Goal: Find specific page/section: Find specific page/section

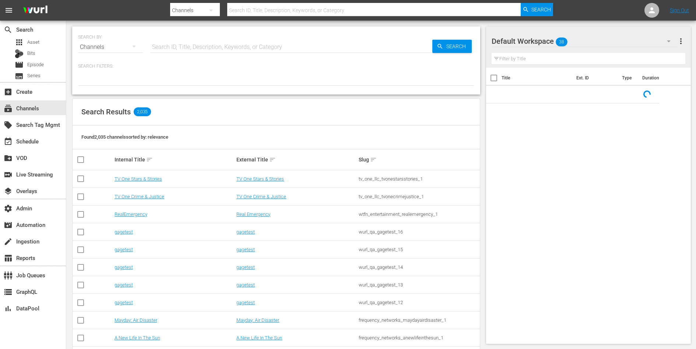
click at [175, 47] on input "text" at bounding box center [291, 47] width 282 height 18
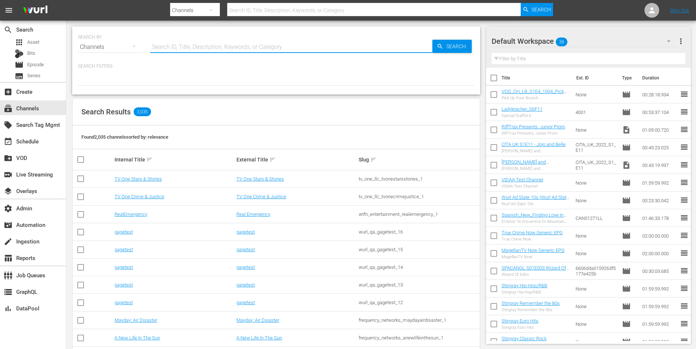
paste input "game_show_network_get_1"
type input "game_show_network_get_1"
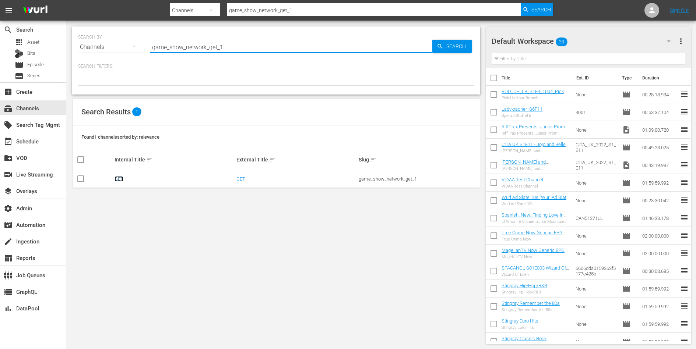
click at [119, 180] on link "GET" at bounding box center [118, 179] width 9 height 6
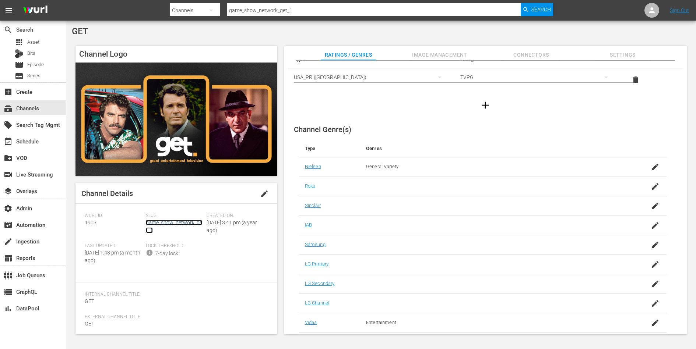
click at [180, 220] on link "game_show_network_get_1" at bounding box center [174, 227] width 56 height 14
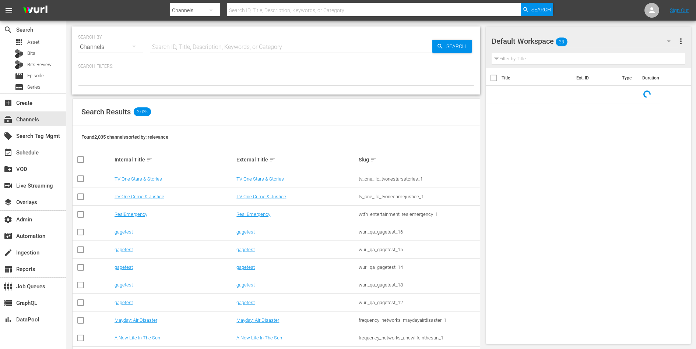
click at [202, 49] on input "text" at bounding box center [291, 47] width 282 height 18
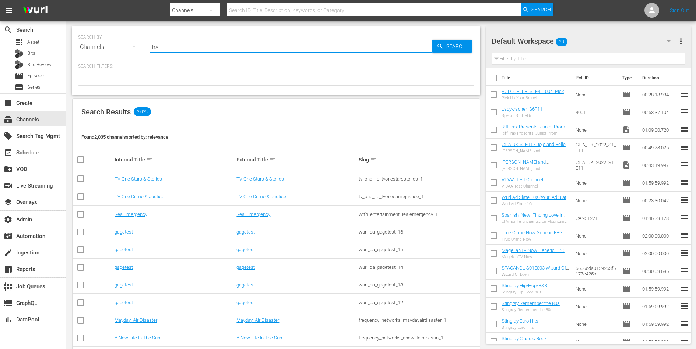
type input "h"
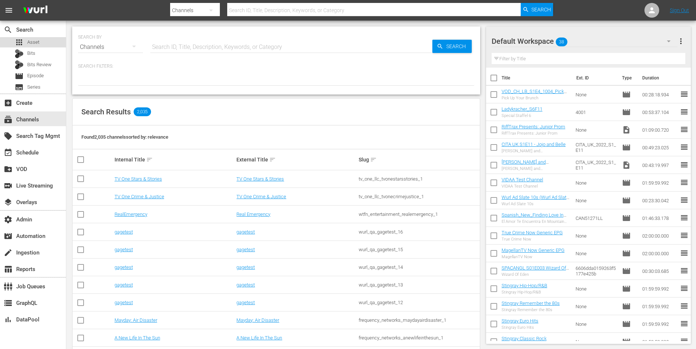
click at [45, 44] on div "apps Asset" at bounding box center [33, 42] width 66 height 10
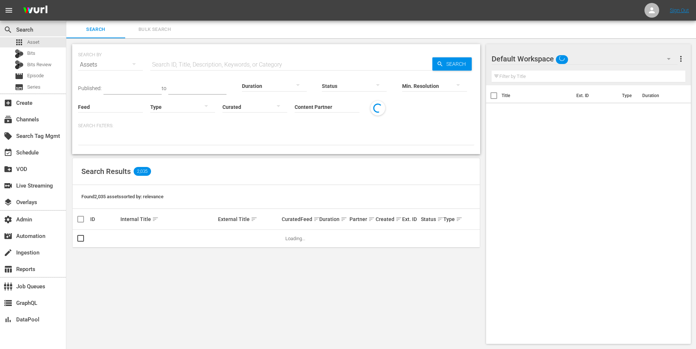
click at [330, 110] on input "Content Partner" at bounding box center [326, 107] width 65 height 26
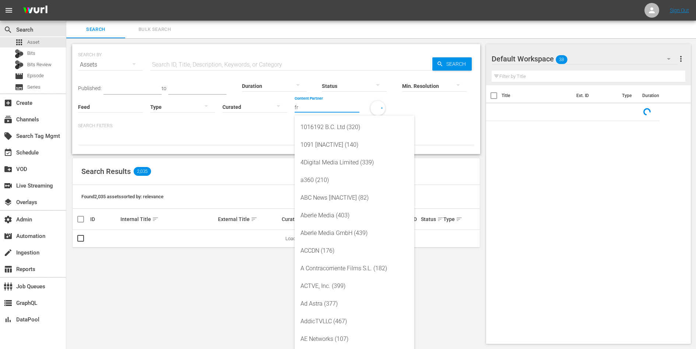
type input "fre"
